Goal: Task Accomplishment & Management: Use online tool/utility

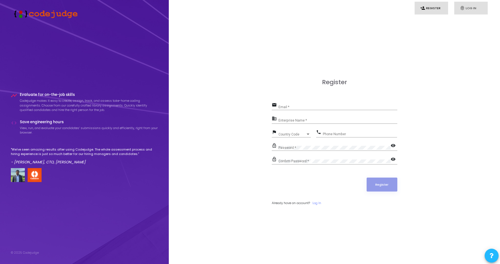
click at [468, 8] on link "fingerprint Log In" at bounding box center [470, 8] width 33 height 13
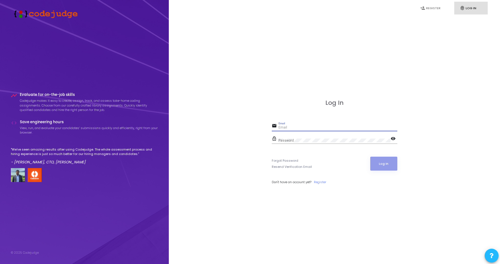
click at [297, 129] on input "Email" at bounding box center [337, 128] width 119 height 4
paste input "[EMAIL_ADDRESS][DOMAIN_NAME]"
type input "[EMAIL_ADDRESS][DOMAIN_NAME]"
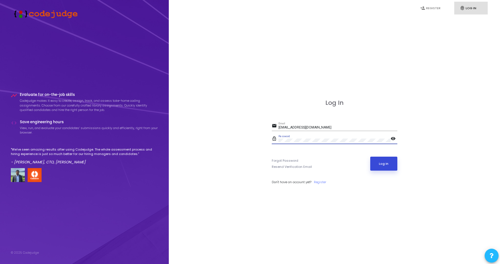
click at [374, 160] on button "Log In" at bounding box center [383, 164] width 27 height 14
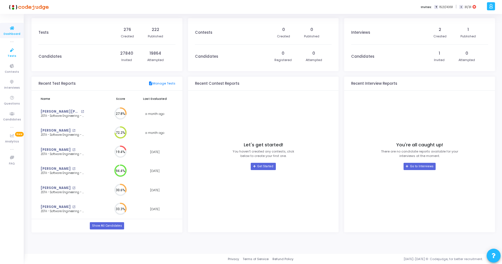
click at [14, 54] on span "Tests" at bounding box center [12, 56] width 9 height 5
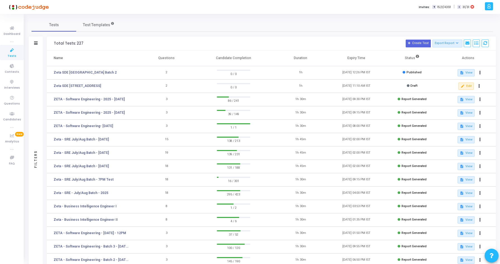
click at [176, 27] on div "Tests Test Templates" at bounding box center [262, 24] width 461 height 13
click at [101, 85] on link "Zeta SDE [STREET_ADDRESS]" at bounding box center [77, 85] width 47 height 5
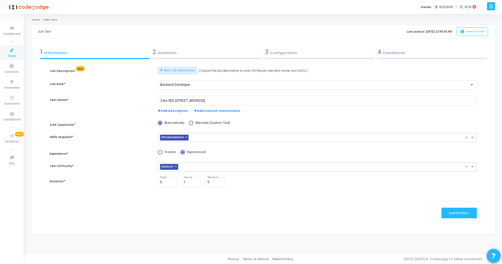
click at [164, 45] on kt-portlet-body "1 Information 2 Questions 3 Configuration 4 Candidates Job Description New Add …" at bounding box center [264, 136] width 464 height 195
click at [166, 51] on div "2 Questions" at bounding box center [207, 51] width 109 height 9
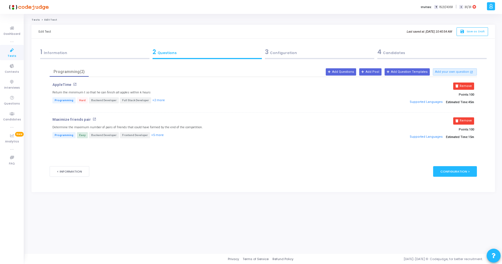
click at [233, 157] on div "Programming(2) AppleTime open_in_new Return the minimum t so that he can finish…" at bounding box center [263, 112] width 427 height 91
click at [153, 102] on button "+2 more" at bounding box center [158, 100] width 13 height 5
click at [153, 100] on button "+2 more" at bounding box center [158, 100] width 13 height 5
click at [153, 134] on button "+5 more" at bounding box center [157, 135] width 13 height 5
click at [153, 135] on button "+5 more" at bounding box center [157, 135] width 13 height 5
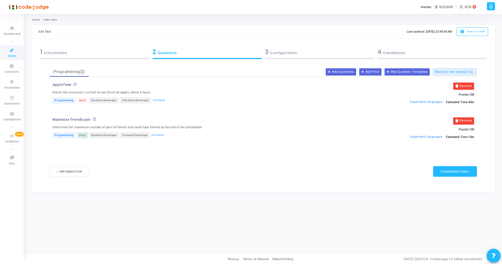
click at [98, 124] on div "Maximize friends pair open_in_new Determine the maximum number of pairs of frie…" at bounding box center [192, 129] width 285 height 25
click at [356, 123] on div "Remove Points: 100 Supported Languages Estimated Time: 15m" at bounding box center [405, 129] width 142 height 25
click at [70, 120] on p "Maximize friends pair" at bounding box center [71, 119] width 38 height 4
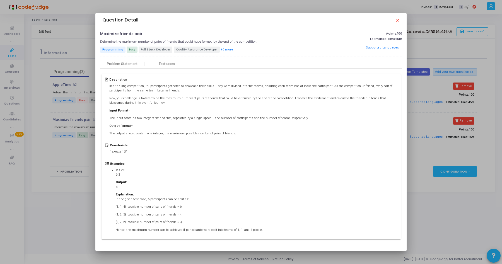
scroll to position [1, 0]
click at [168, 63] on div "Testcases" at bounding box center [167, 63] width 16 height 4
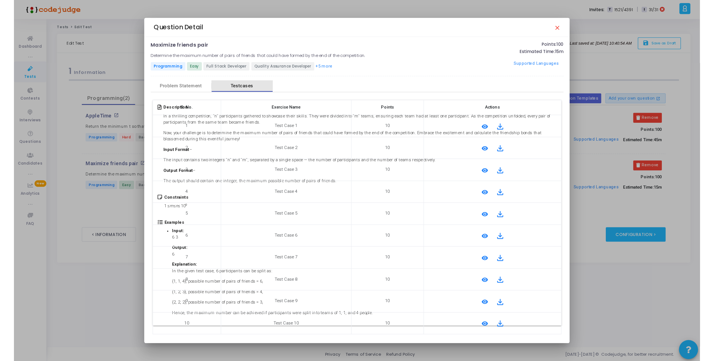
scroll to position [0, 0]
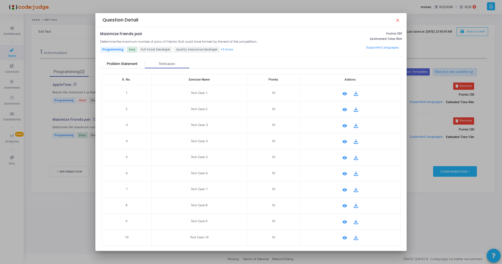
click at [125, 65] on div "Problem Statement" at bounding box center [122, 64] width 31 height 4
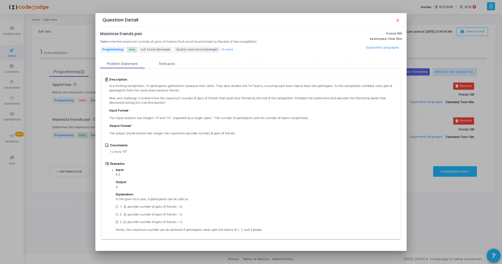
click at [399, 20] on mat-icon "close" at bounding box center [397, 20] width 4 height 4
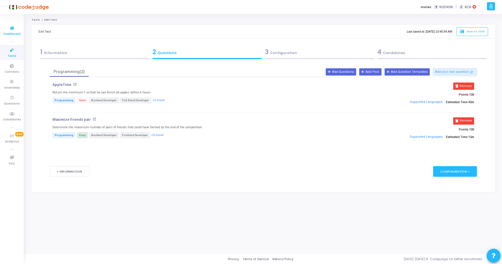
click at [18, 30] on icon at bounding box center [12, 28] width 12 height 7
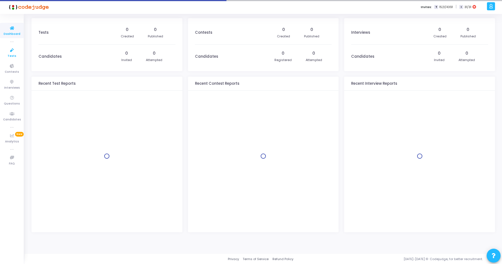
click at [3, 49] on link "Tests" at bounding box center [12, 52] width 24 height 15
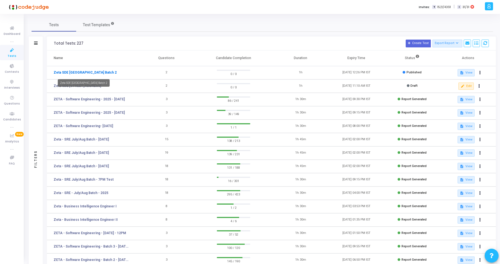
click at [110, 71] on link "Zeta SDE [GEOGRAPHIC_DATA] Batch 2" at bounding box center [85, 72] width 63 height 5
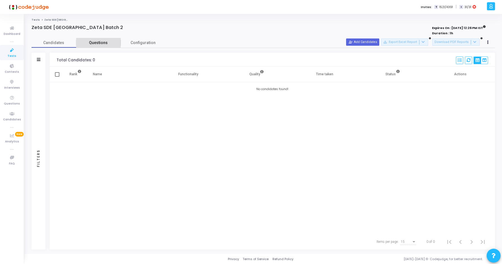
click at [102, 47] on link "Questions" at bounding box center [98, 43] width 45 height 10
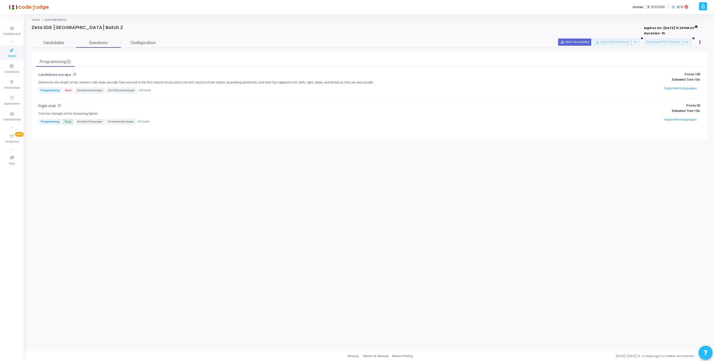
click at [358, 264] on div "Tests Zeta SDE 2 Hiring Drive [GEOGRAPHIC_DATA] Batch 2 Zeta SDE [GEOGRAPHIC_DA…" at bounding box center [370, 182] width 676 height 329
